Goal: Task Accomplishment & Management: Understand process/instructions

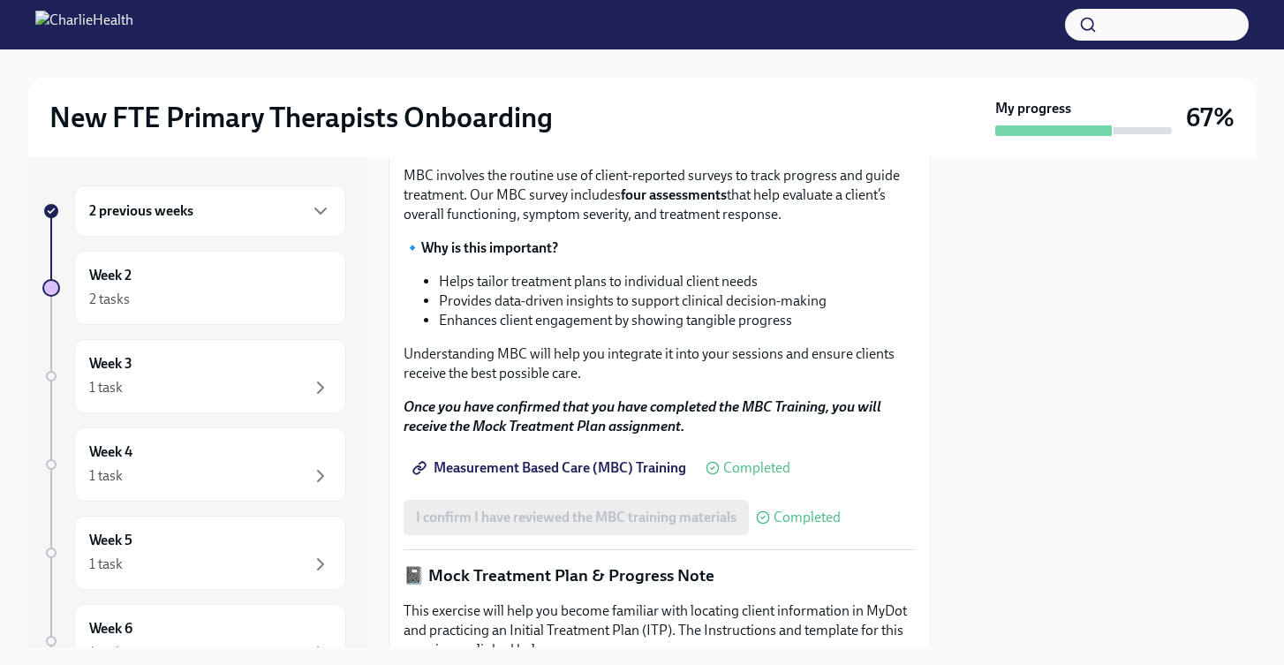
scroll to position [862, 0]
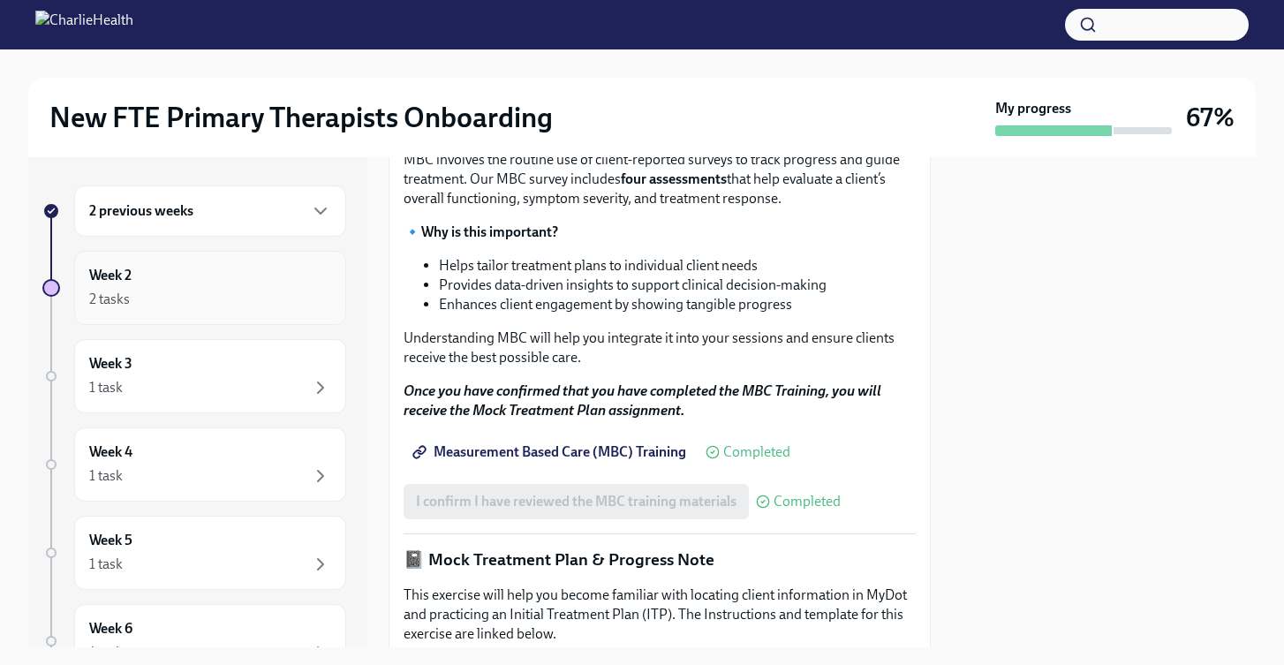
click at [186, 277] on div "Week 2 2 tasks" at bounding box center [210, 288] width 242 height 44
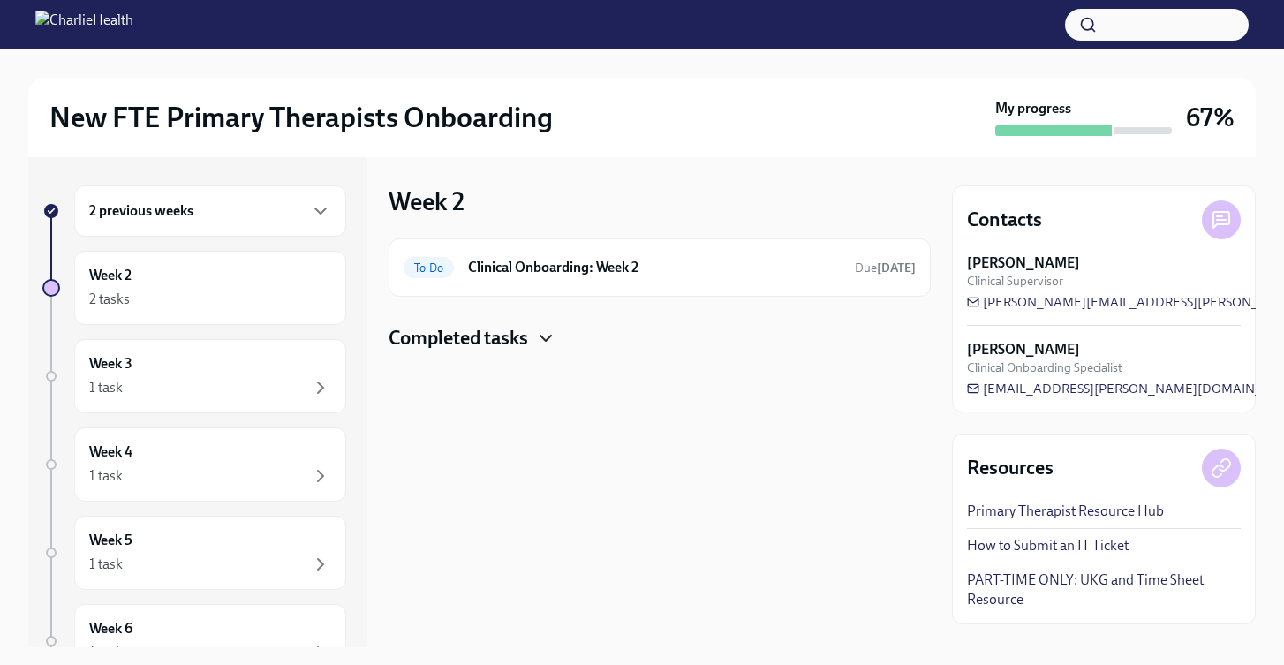
click at [541, 333] on icon "button" at bounding box center [545, 338] width 21 height 21
click at [556, 396] on h6 "Compliance Onboarding: Week 2" at bounding box center [634, 394] width 337 height 19
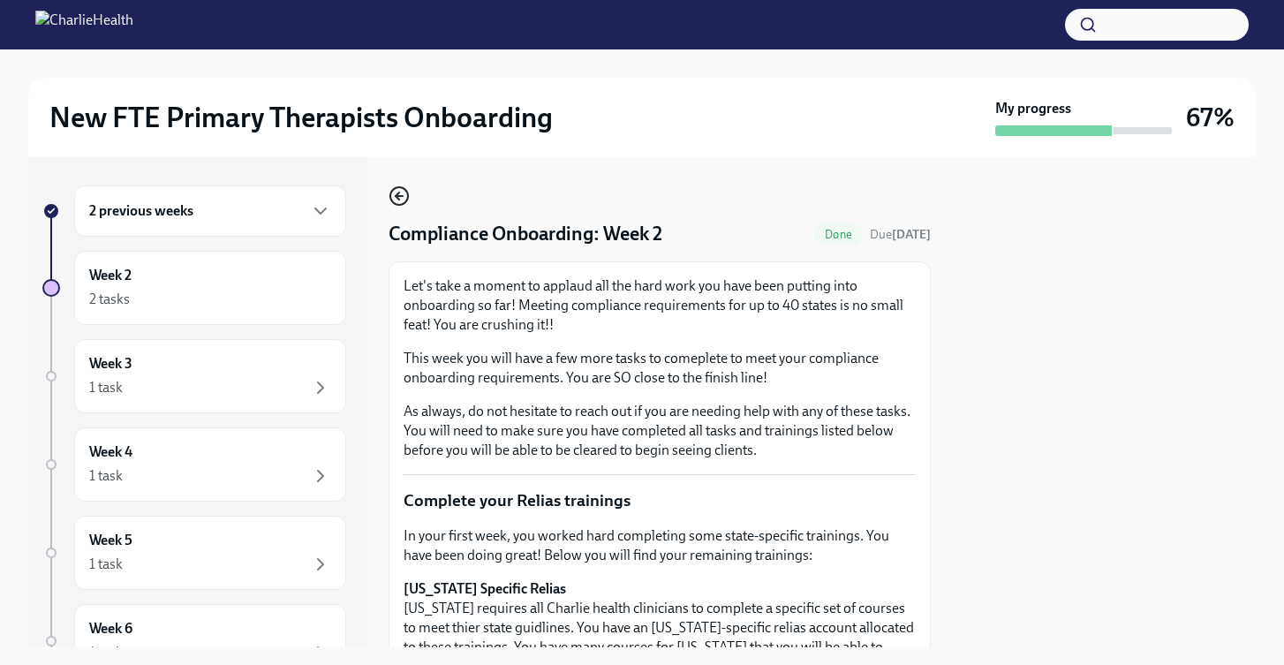
click at [398, 202] on icon "button" at bounding box center [399, 195] width 21 height 21
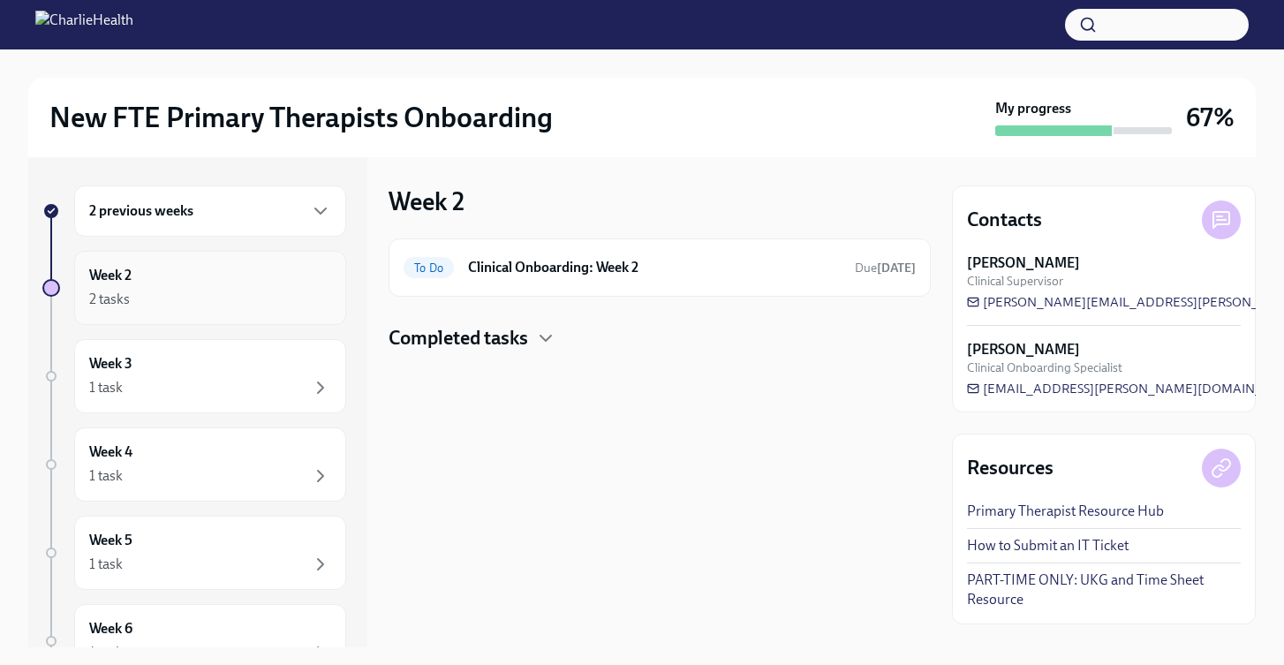
click at [196, 285] on div "Week 2 2 tasks" at bounding box center [210, 288] width 242 height 44
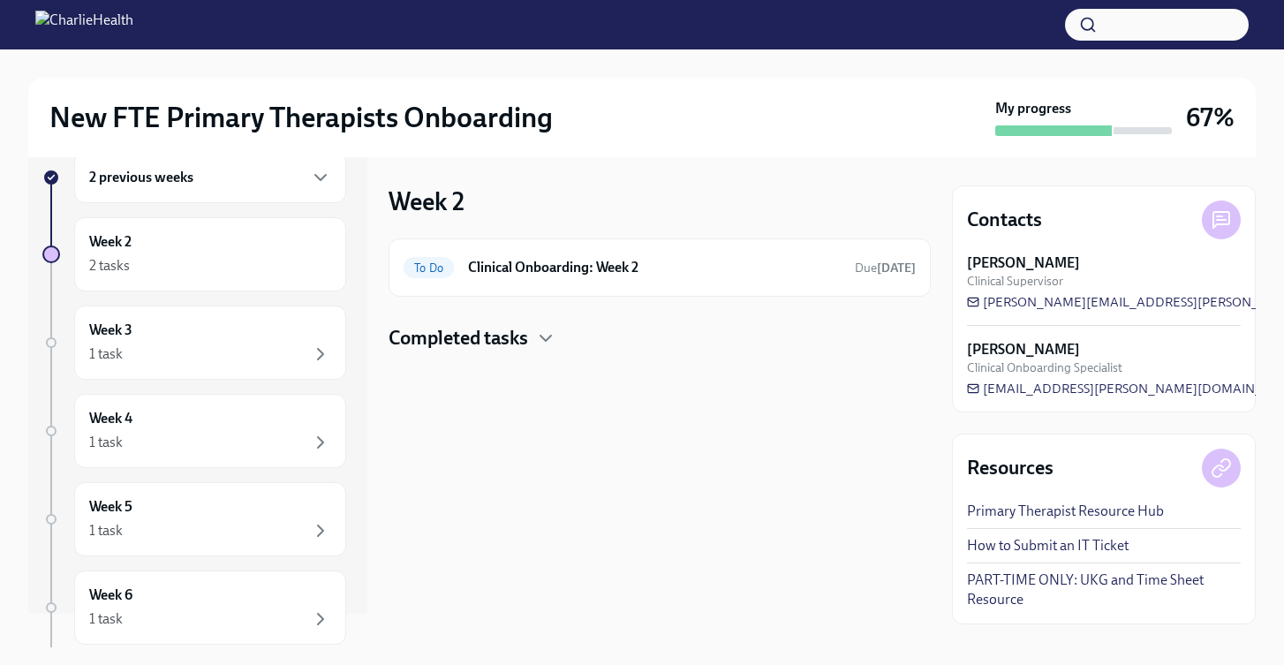
click at [231, 186] on div "2 previous weeks" at bounding box center [210, 177] width 242 height 21
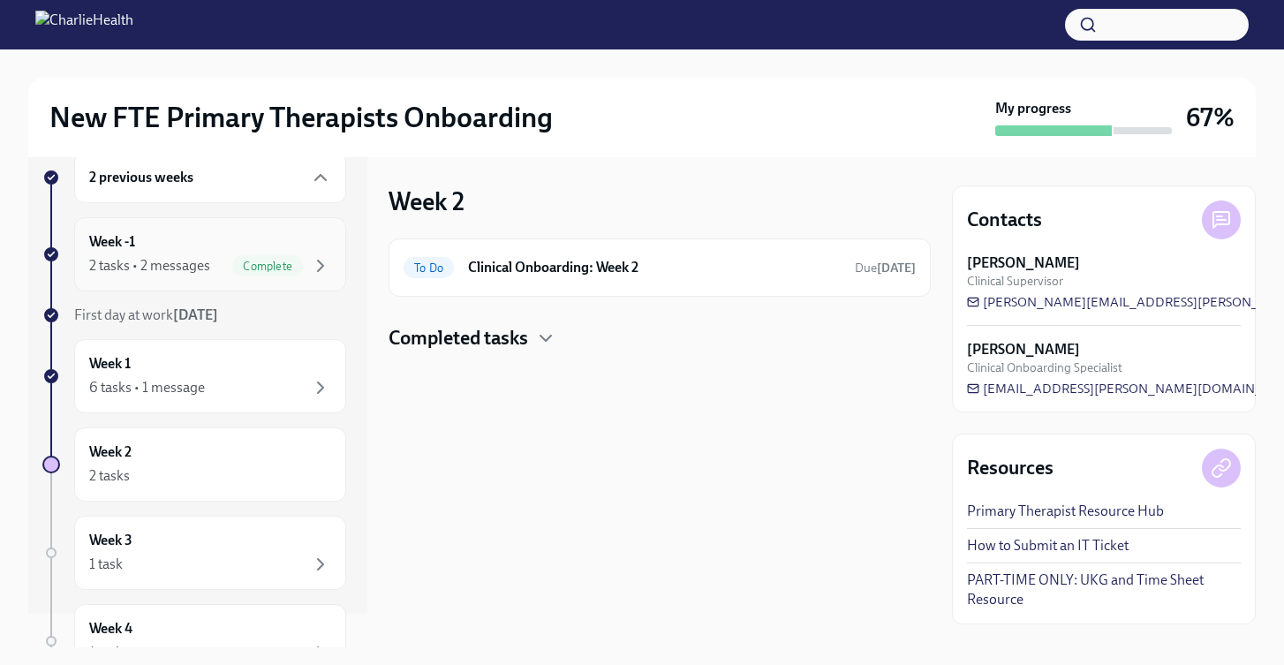
click at [168, 256] on div "2 tasks • 2 messages" at bounding box center [149, 265] width 121 height 19
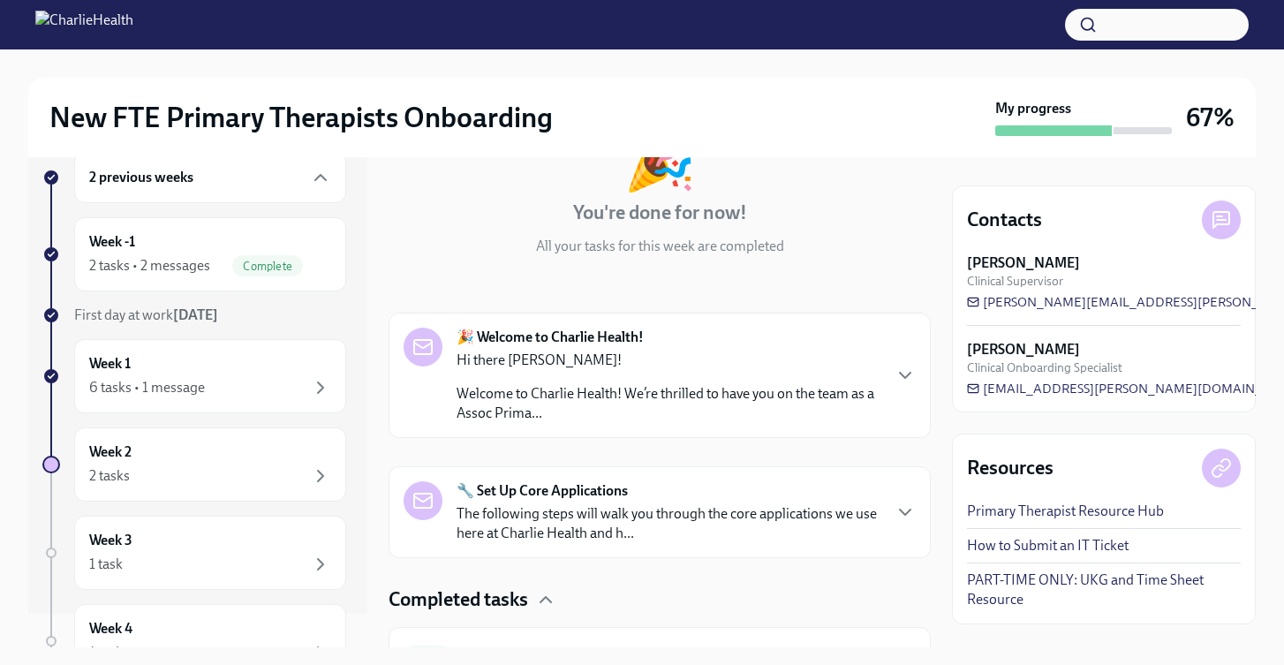
scroll to position [303, 0]
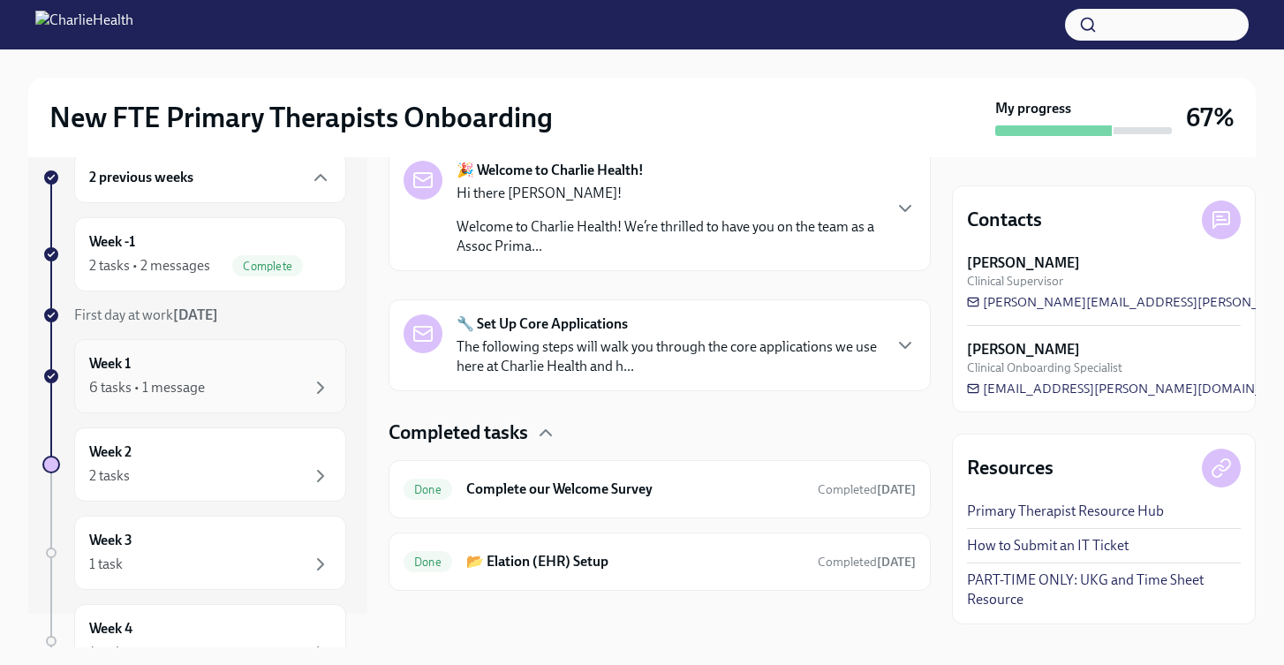
click at [224, 371] on div "Week 1 6 tasks • 1 message" at bounding box center [210, 376] width 242 height 44
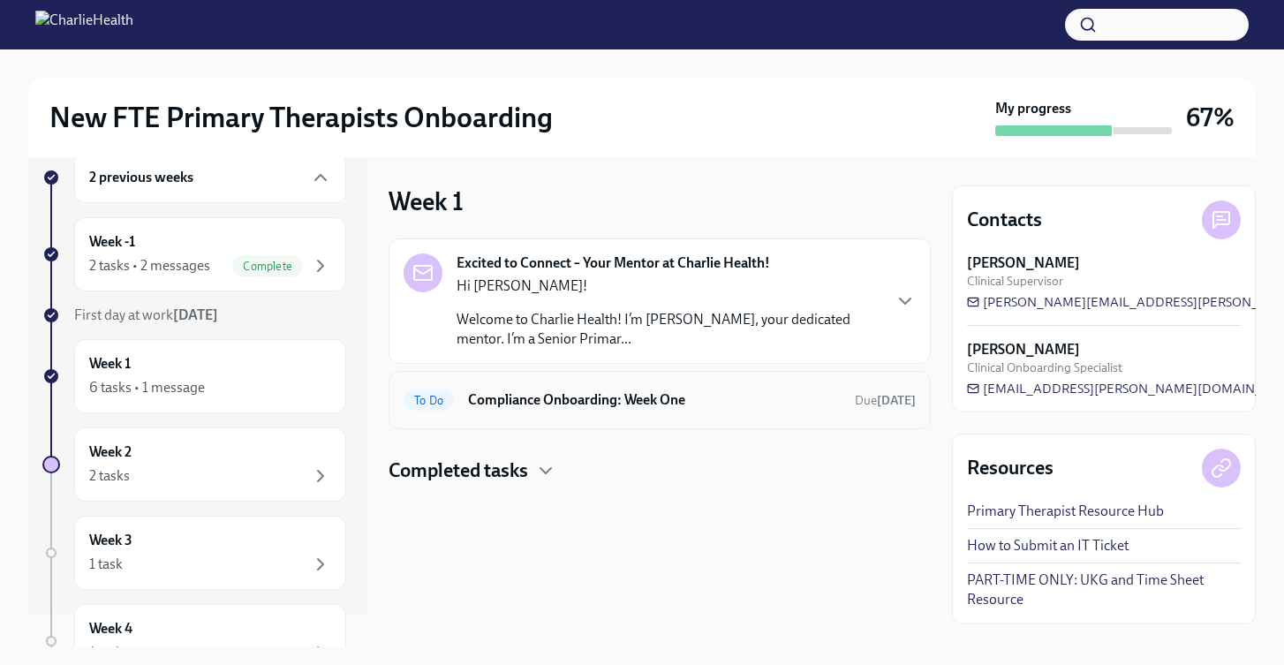
click at [541, 406] on h6 "Compliance Onboarding: Week One" at bounding box center [654, 399] width 373 height 19
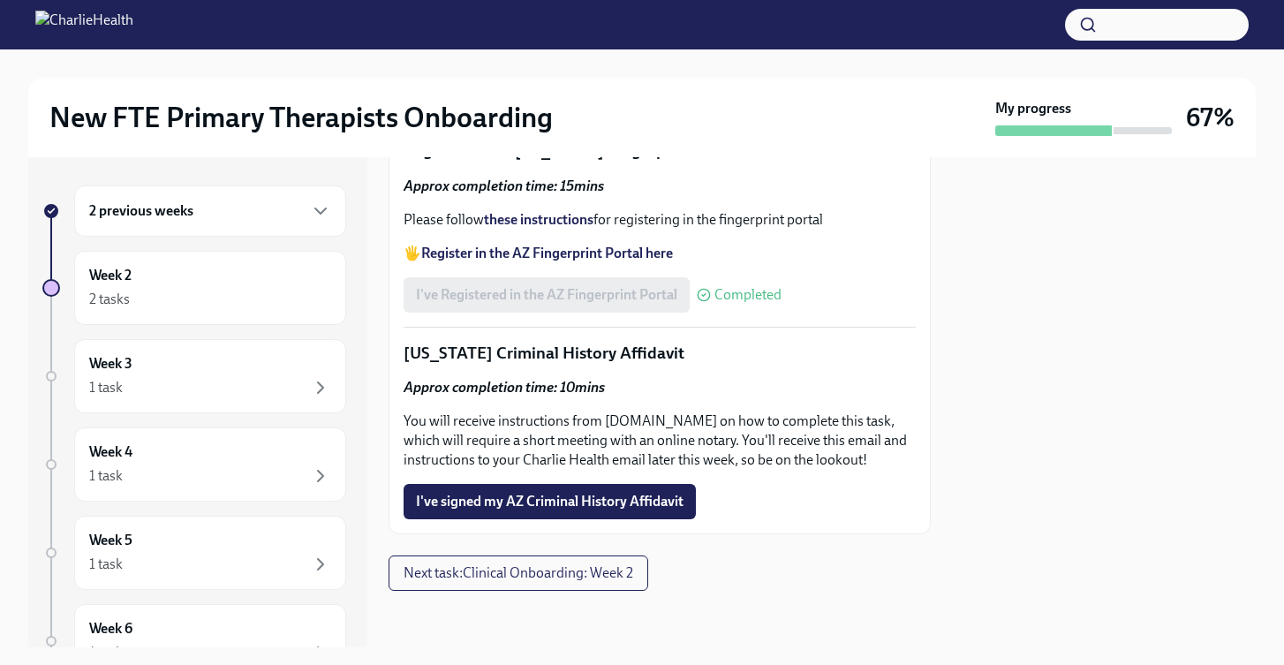
scroll to position [2654, 0]
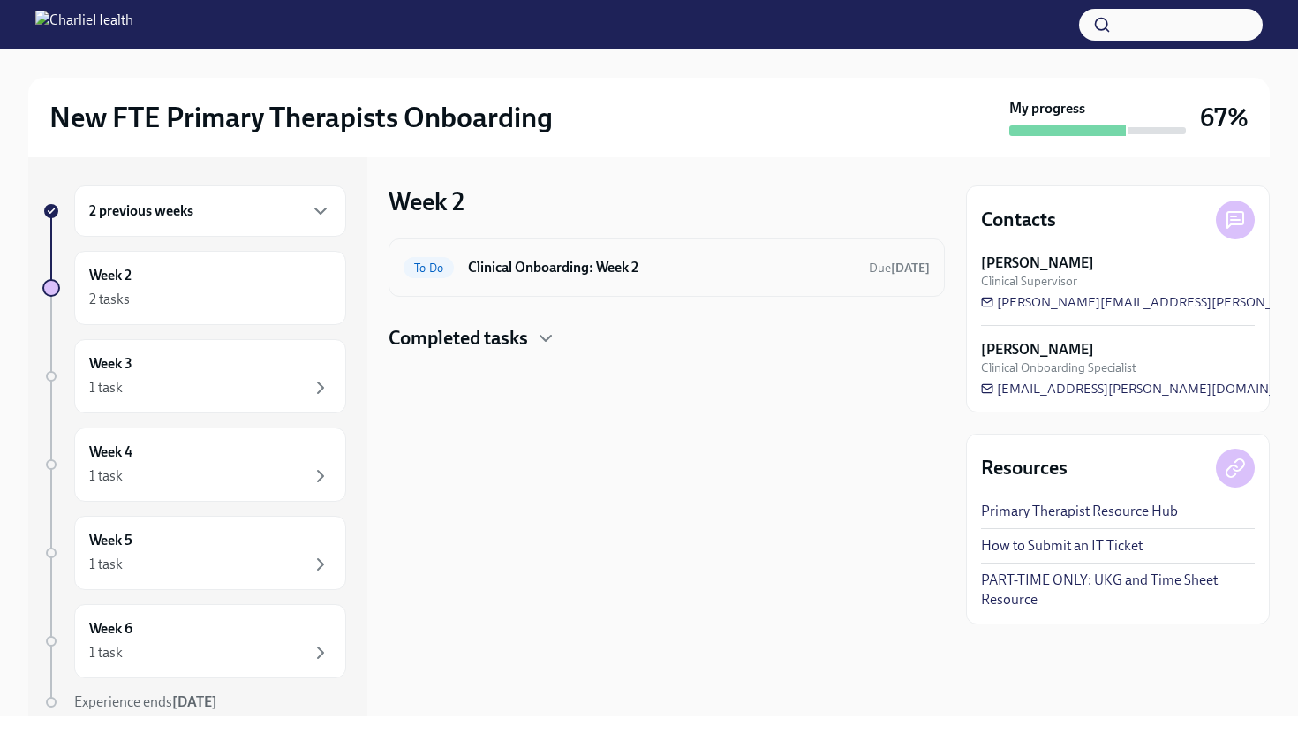
click at [539, 272] on h6 "Clinical Onboarding: Week 2" at bounding box center [661, 267] width 387 height 19
